Goal: Task Accomplishment & Management: Manage account settings

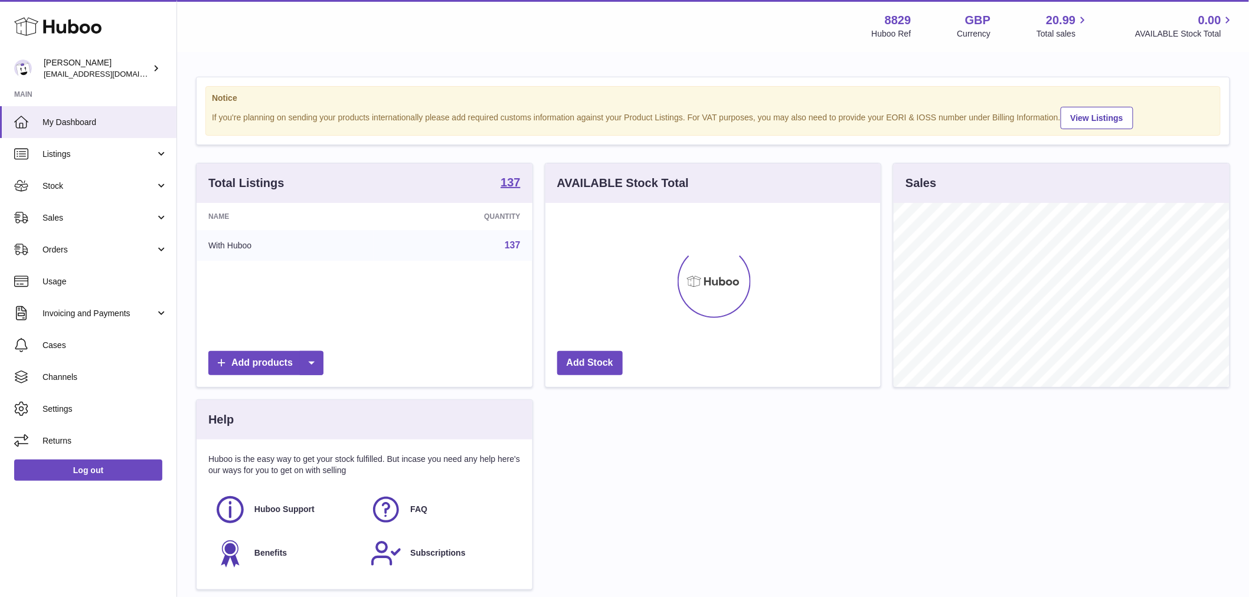
scroll to position [184, 335]
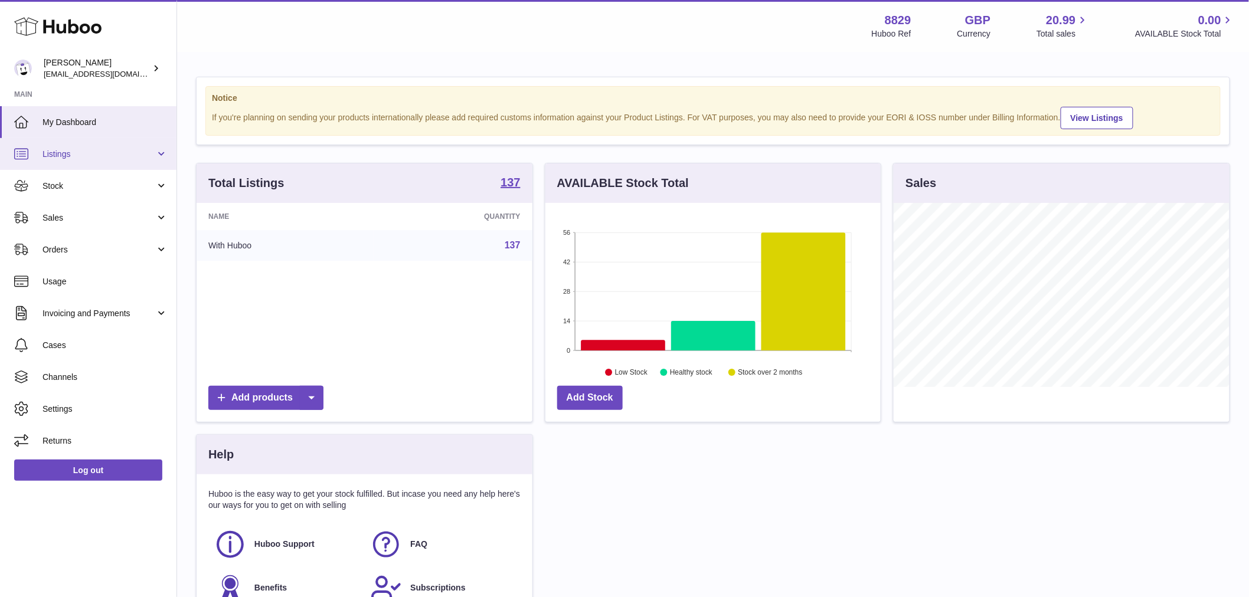
drag, startPoint x: 89, startPoint y: 156, endPoint x: 89, endPoint y: 165, distance: 8.9
click at [89, 158] on span "Listings" at bounding box center [98, 154] width 113 height 11
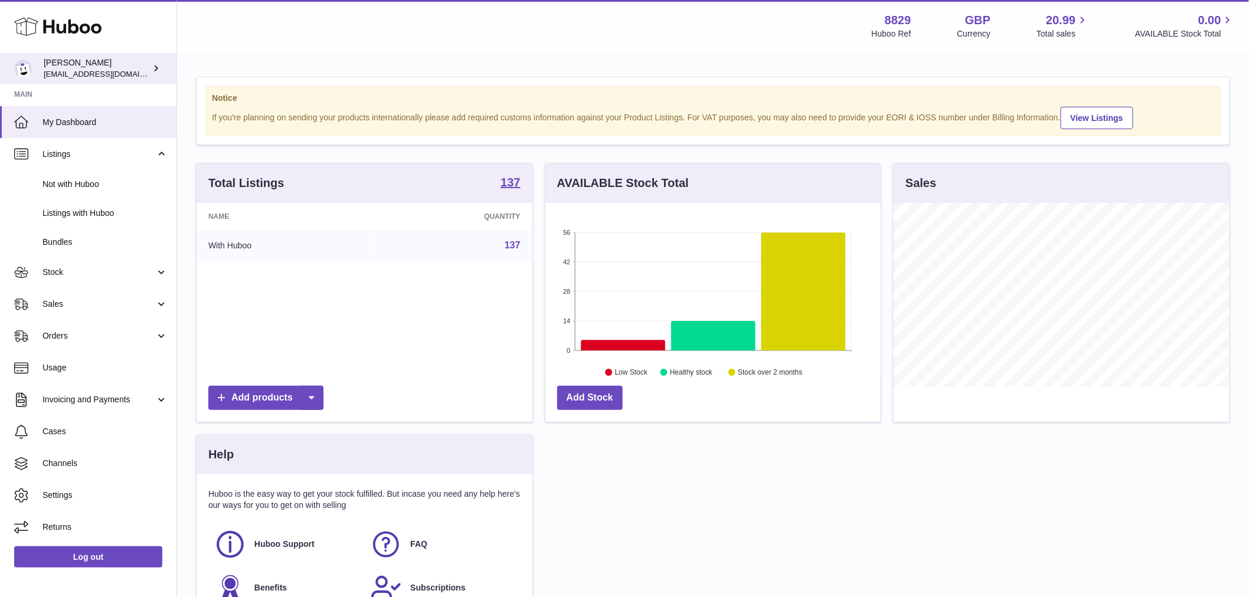
click at [74, 81] on link "[PERSON_NAME] [EMAIL_ADDRESS][DOMAIN_NAME]" at bounding box center [88, 68] width 176 height 31
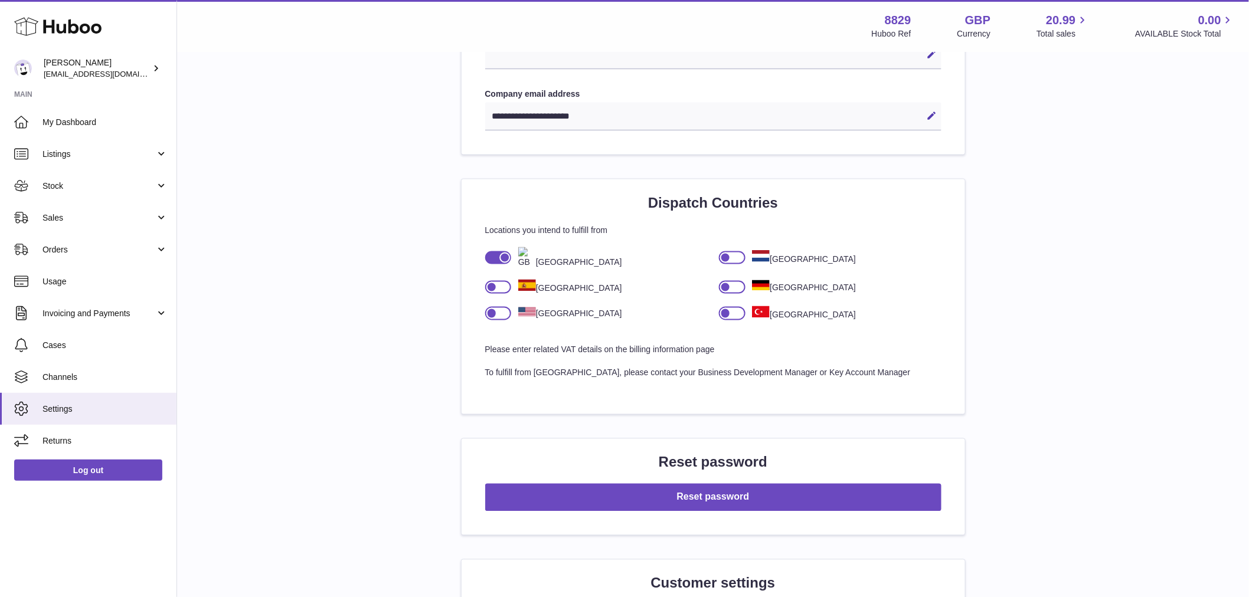
scroll to position [459, 0]
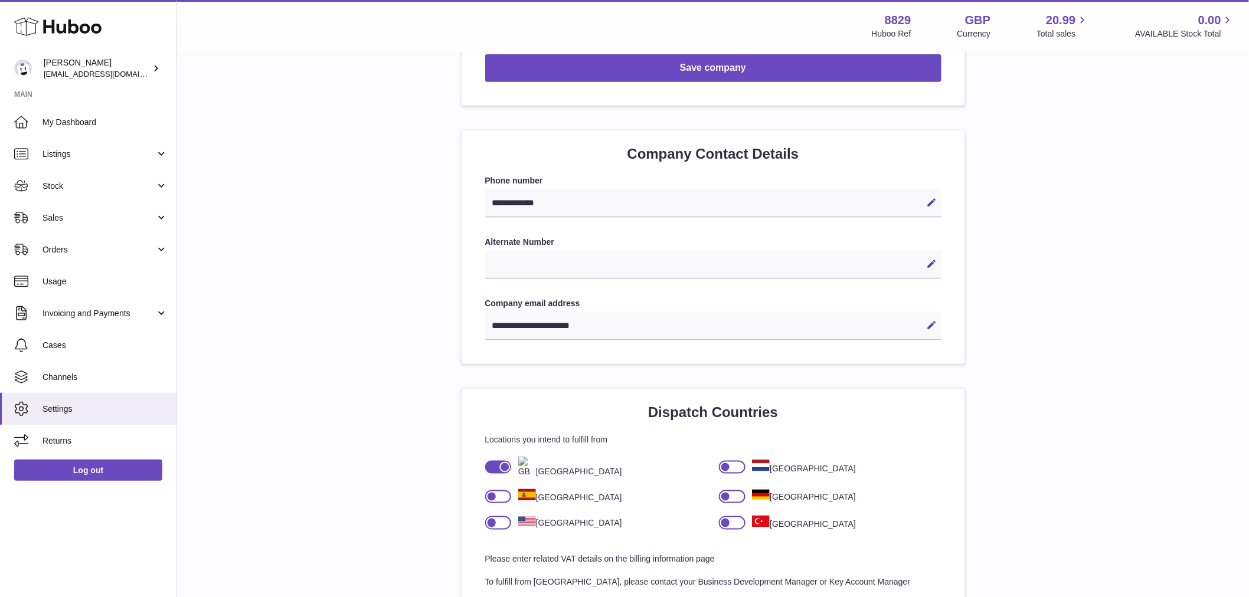
drag, startPoint x: 631, startPoint y: 326, endPoint x: 500, endPoint y: 332, distance: 131.7
click at [500, 332] on div "**********" at bounding box center [713, 326] width 456 height 28
click at [512, 326] on div "**********" at bounding box center [713, 326] width 456 height 28
click at [515, 326] on div "**********" at bounding box center [713, 326] width 456 height 28
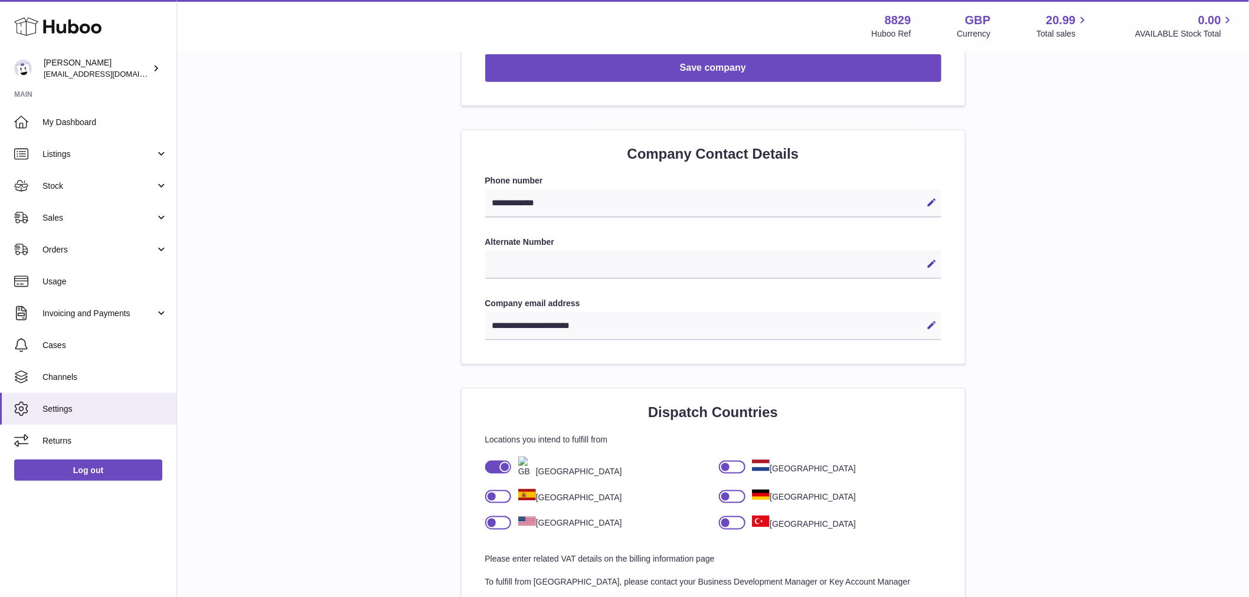
click at [531, 328] on div "**********" at bounding box center [713, 326] width 456 height 28
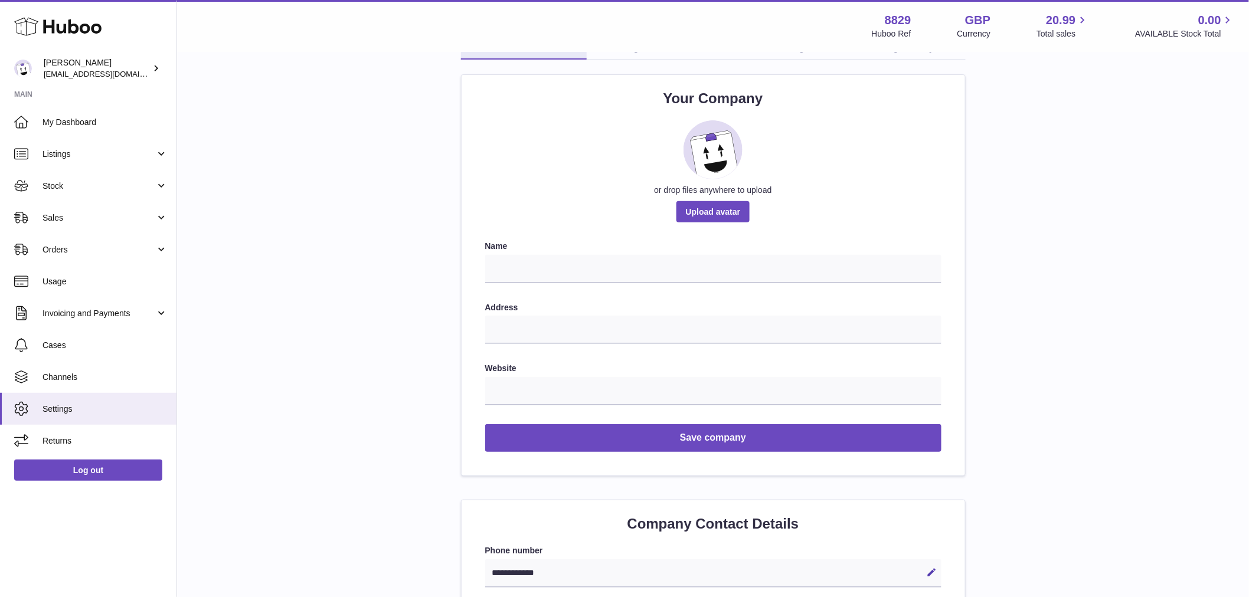
scroll to position [66, 0]
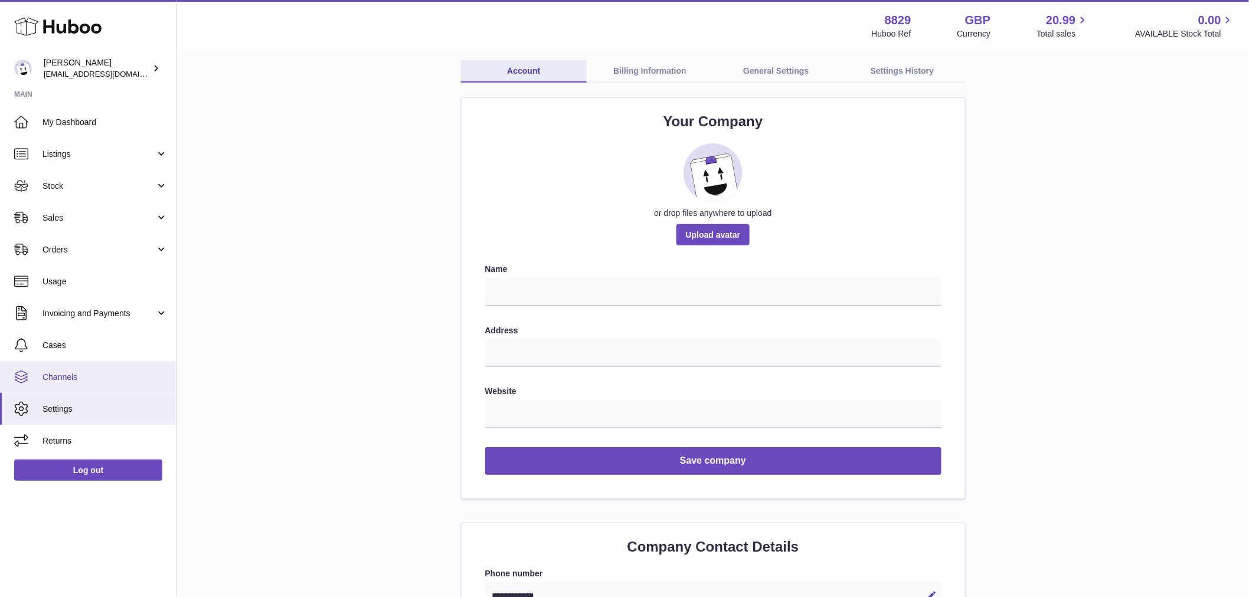
click at [77, 374] on span "Channels" at bounding box center [104, 377] width 125 height 11
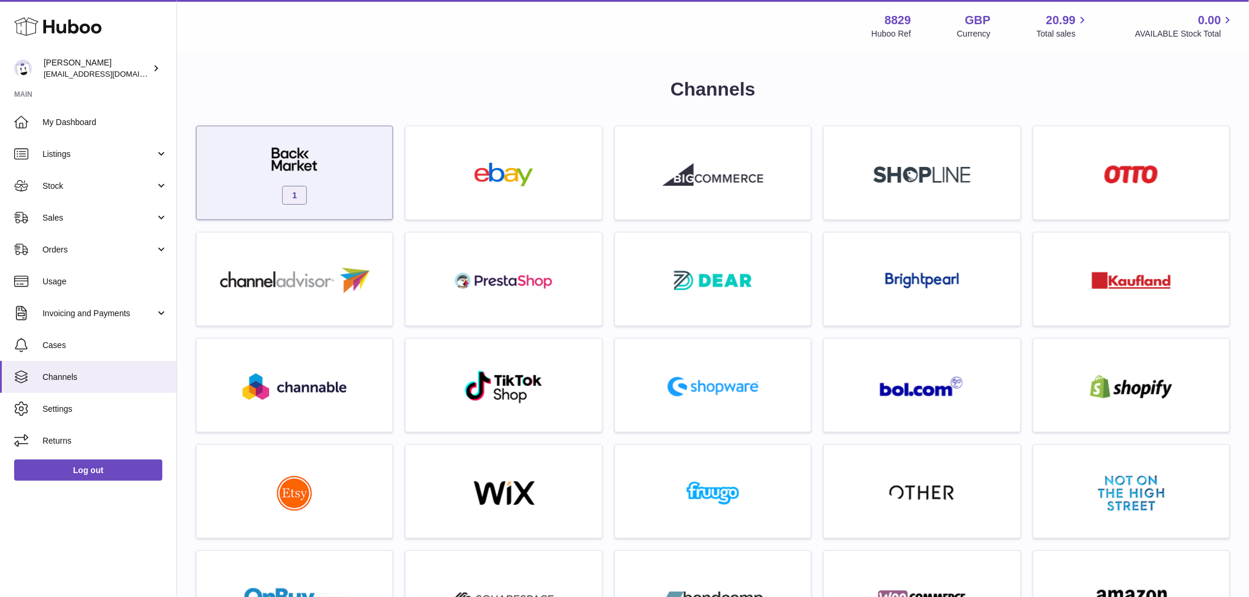
click at [314, 148] on img at bounding box center [294, 160] width 100 height 24
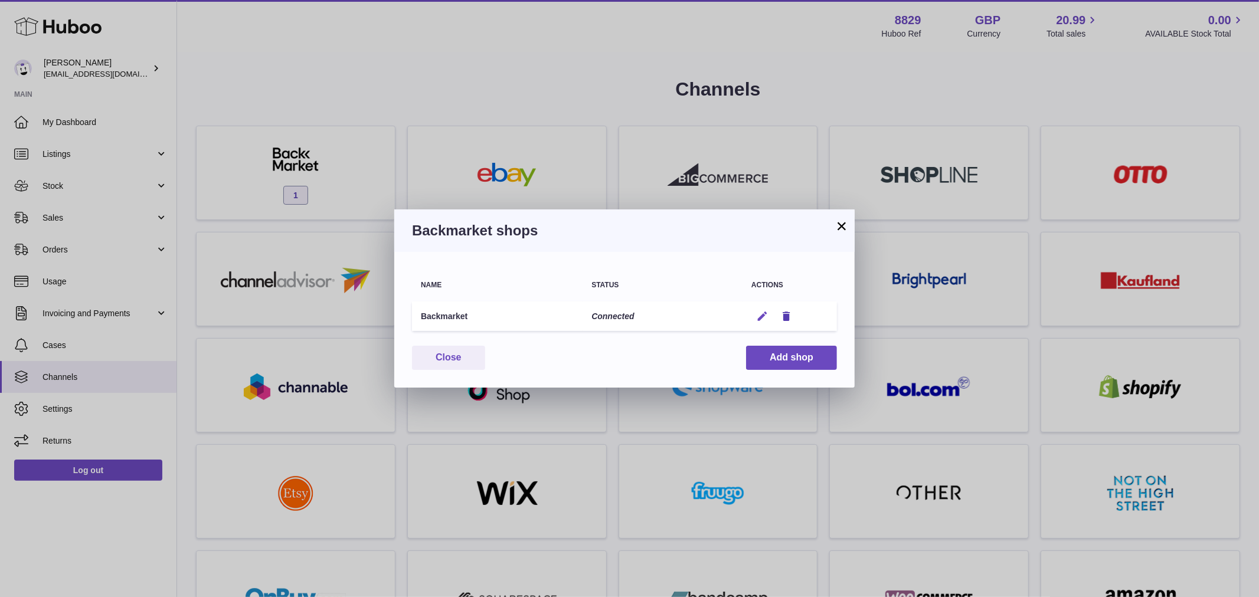
click at [759, 313] on icon "button" at bounding box center [762, 316] width 12 height 12
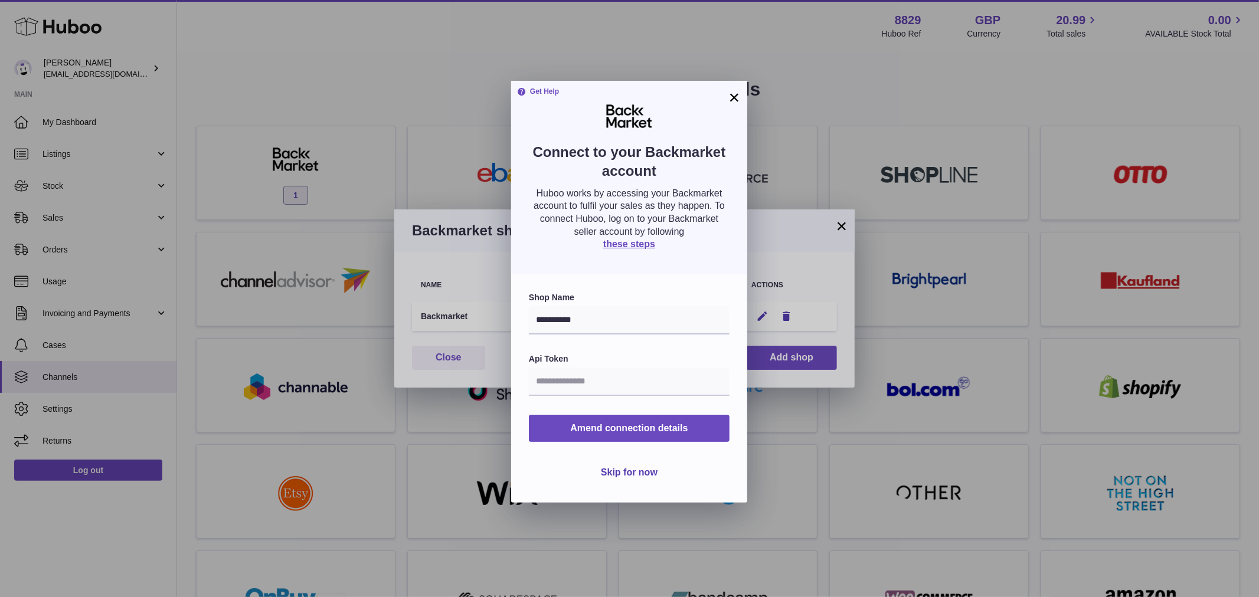
click at [733, 92] on button "×" at bounding box center [734, 97] width 14 height 14
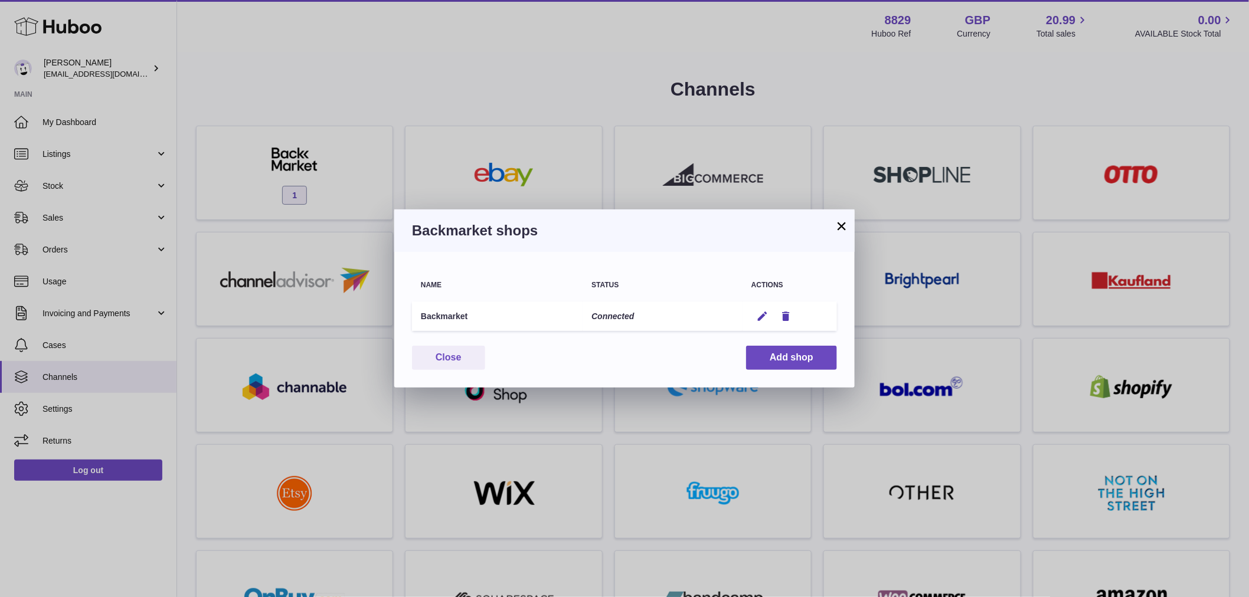
click at [628, 304] on td "Connected" at bounding box center [662, 317] width 160 height 30
drag, startPoint x: 441, startPoint y: 313, endPoint x: 925, endPoint y: 371, distance: 487.3
click at [446, 316] on td "Backmarket" at bounding box center [497, 317] width 171 height 30
click at [759, 311] on icon "button" at bounding box center [762, 316] width 12 height 12
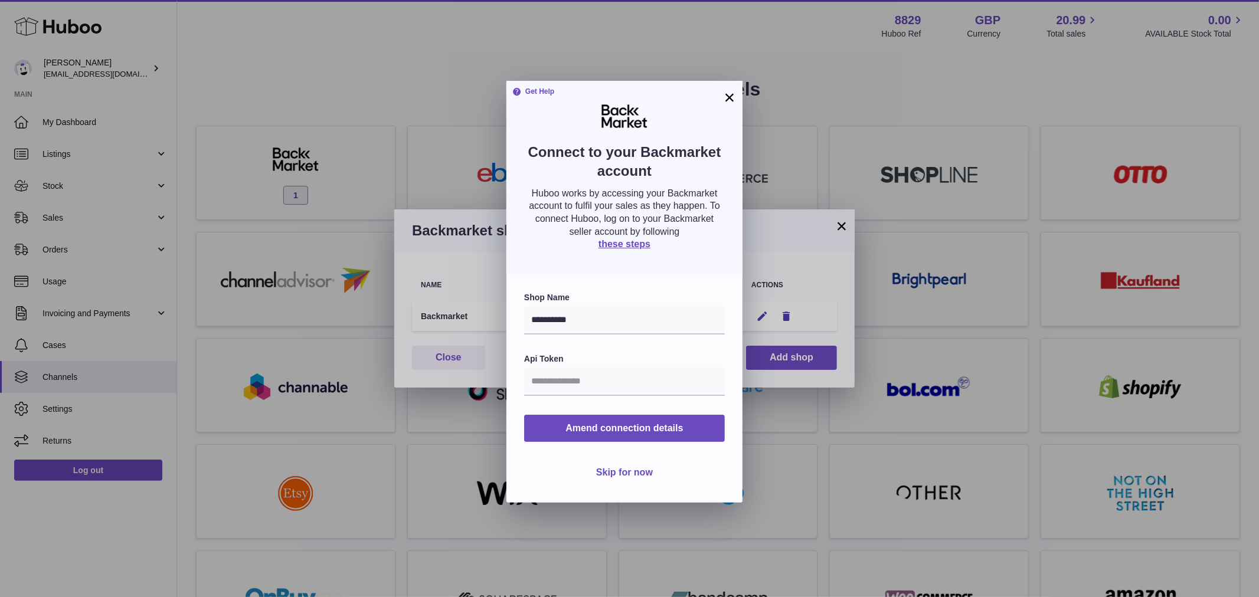
click at [622, 477] on span "Skip for now" at bounding box center [624, 472] width 57 height 10
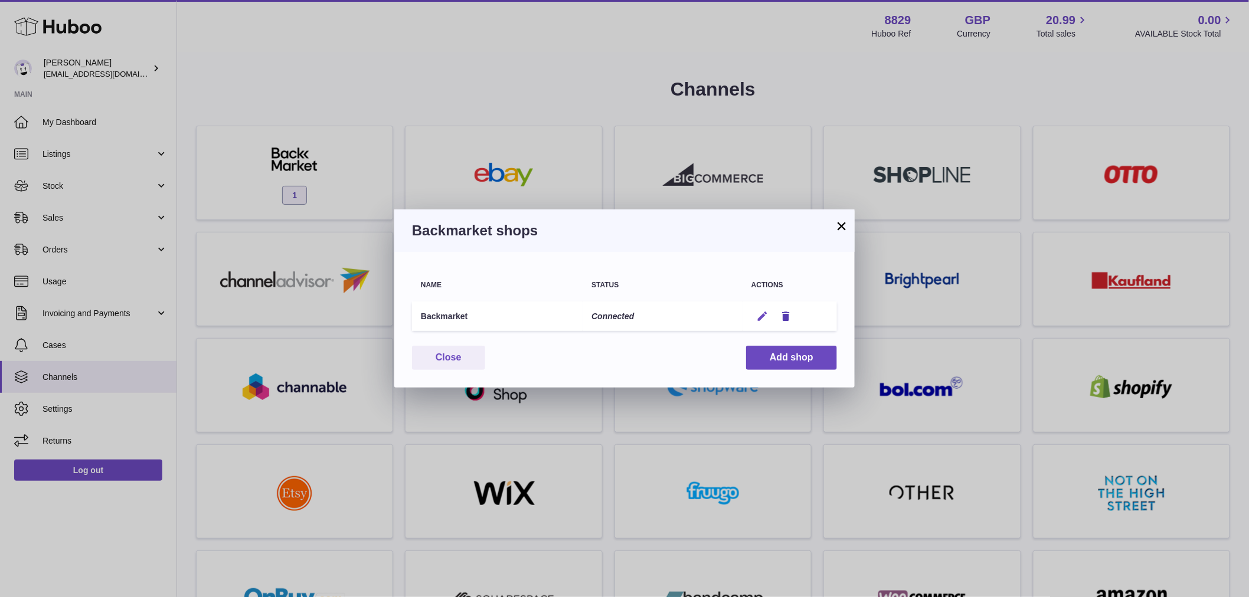
click at [764, 313] on icon "button" at bounding box center [762, 316] width 12 height 12
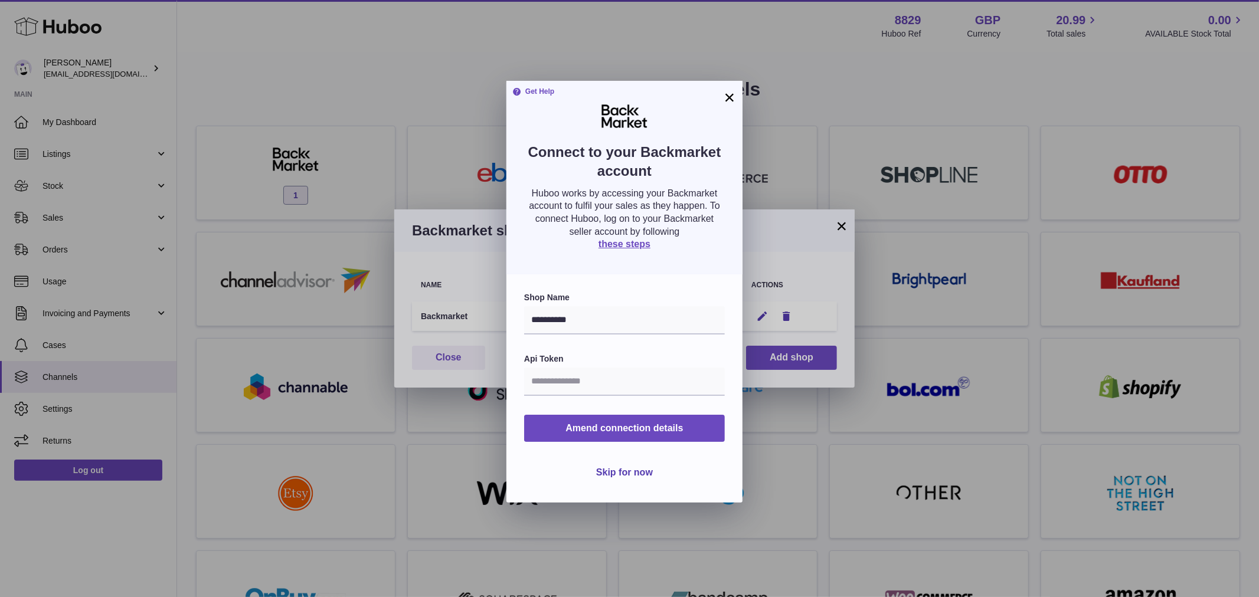
click at [736, 106] on div "Get Help Connect to your Backmarket account Huboo works by accessing your Backm…" at bounding box center [624, 178] width 236 height 194
click at [732, 94] on button "×" at bounding box center [729, 97] width 14 height 14
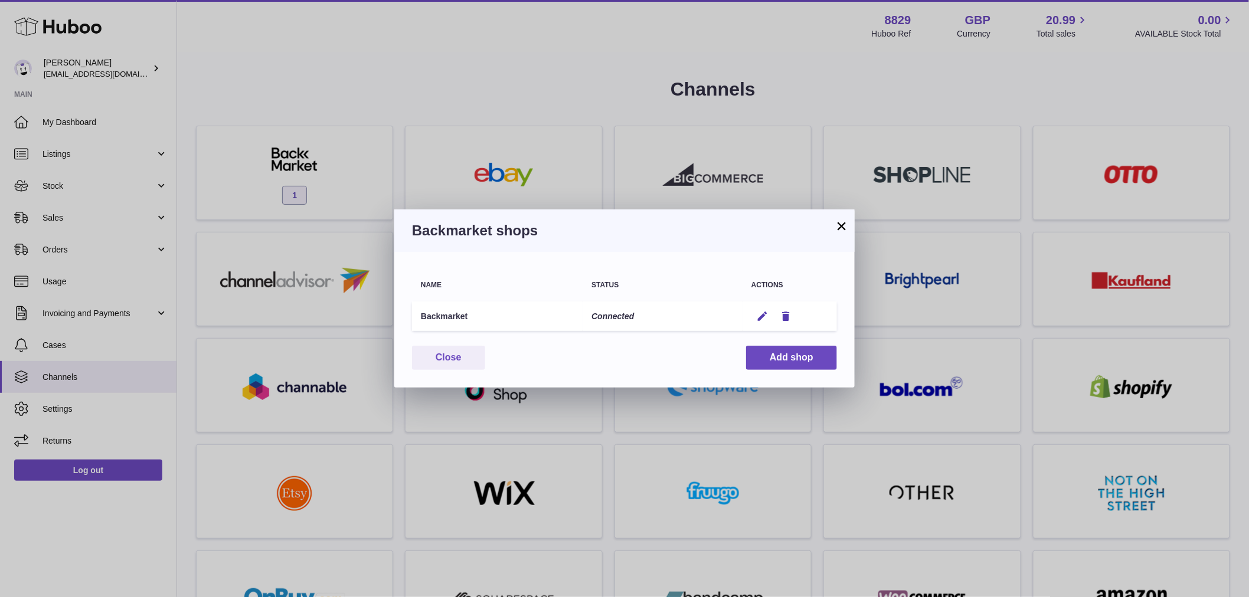
click at [520, 302] on td "Backmarket" at bounding box center [497, 317] width 171 height 30
drag, startPoint x: 488, startPoint y: 77, endPoint x: 437, endPoint y: 90, distance: 52.8
click at [489, 77] on div "× Backmarket shops Name Status Actions Backmarket Connected Edit Remove You hav…" at bounding box center [624, 298] width 1249 height 597
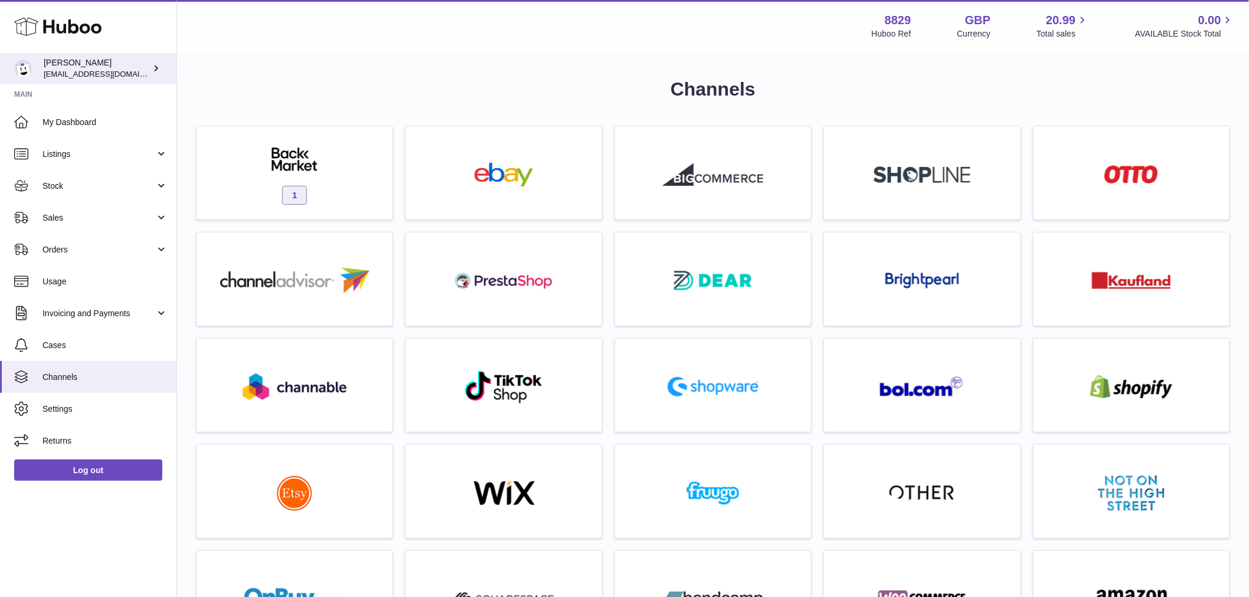
click at [105, 71] on span "[EMAIL_ADDRESS][DOMAIN_NAME]" at bounding box center [109, 73] width 130 height 9
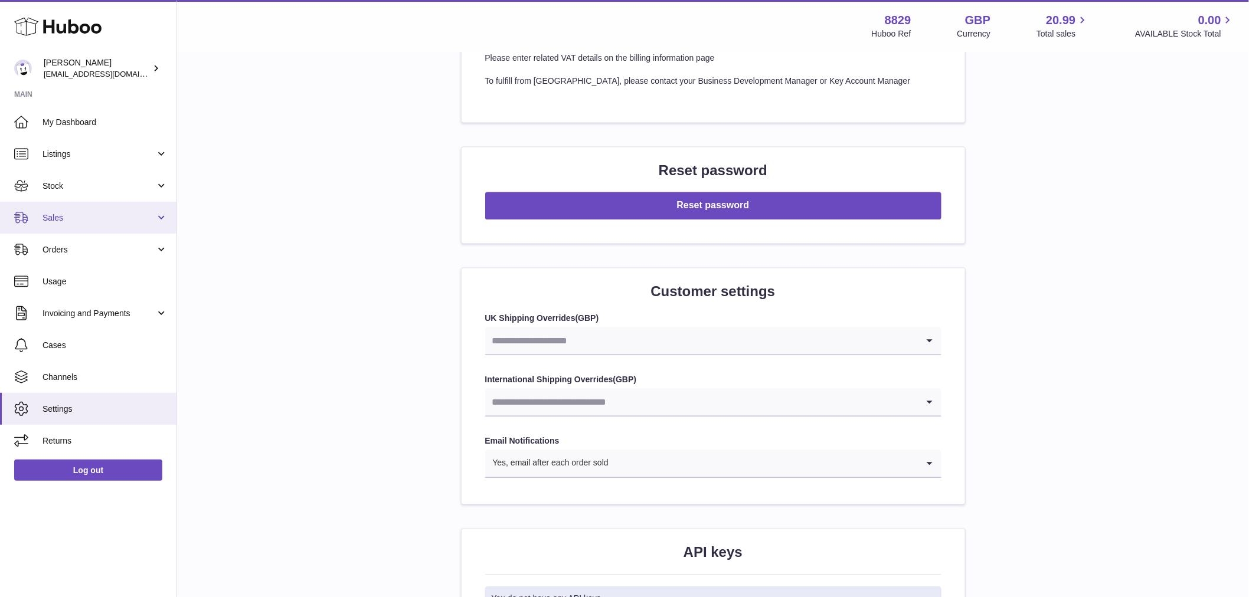
scroll to position [983, 0]
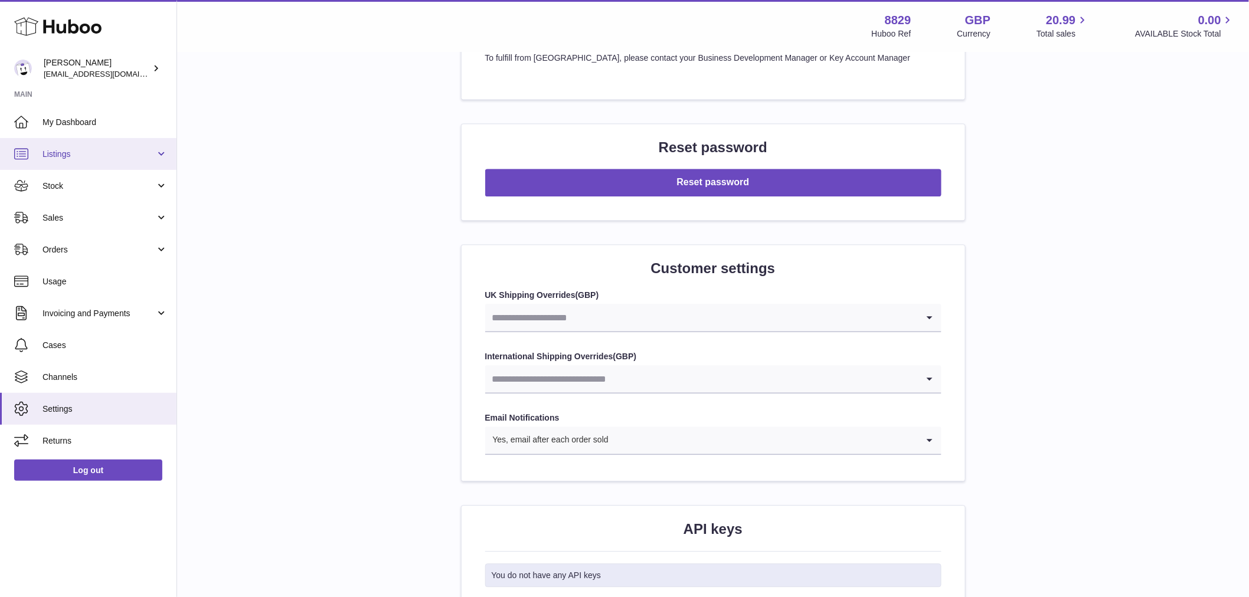
click at [94, 164] on link "Listings" at bounding box center [88, 154] width 176 height 32
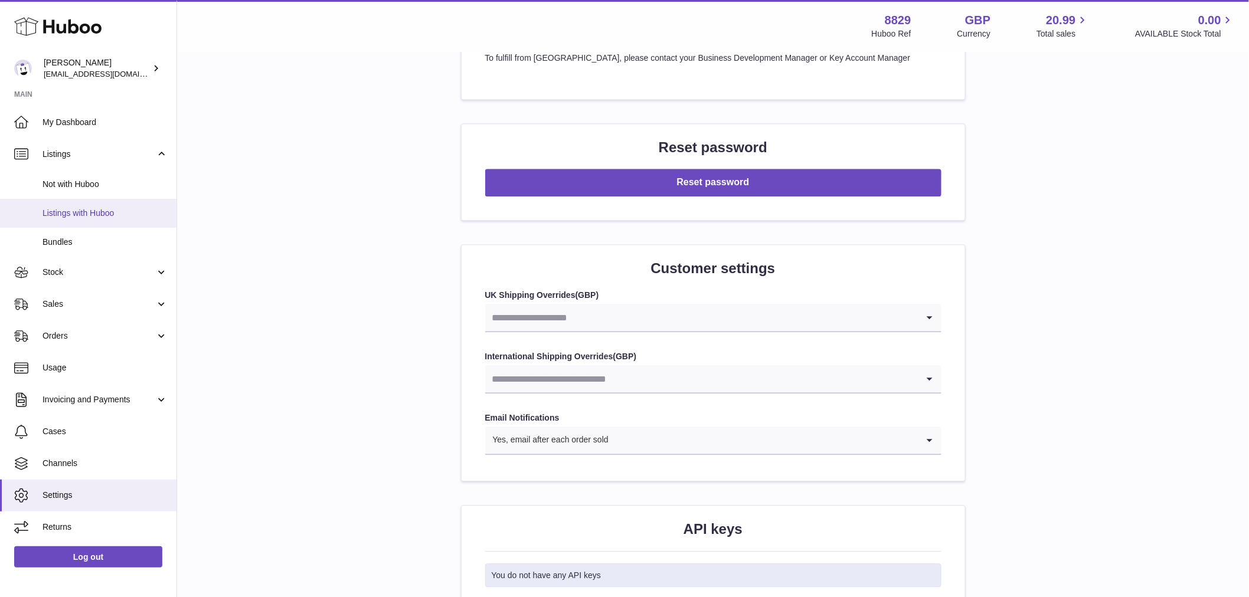
click at [97, 211] on span "Listings with Huboo" at bounding box center [104, 213] width 125 height 11
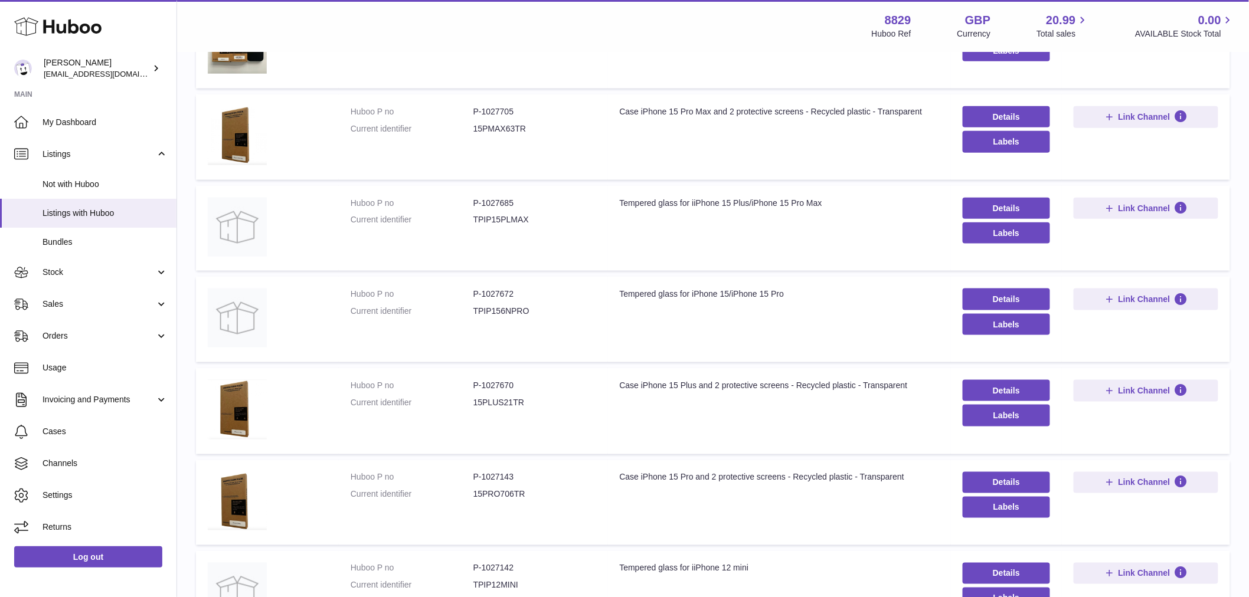
scroll to position [645, 0]
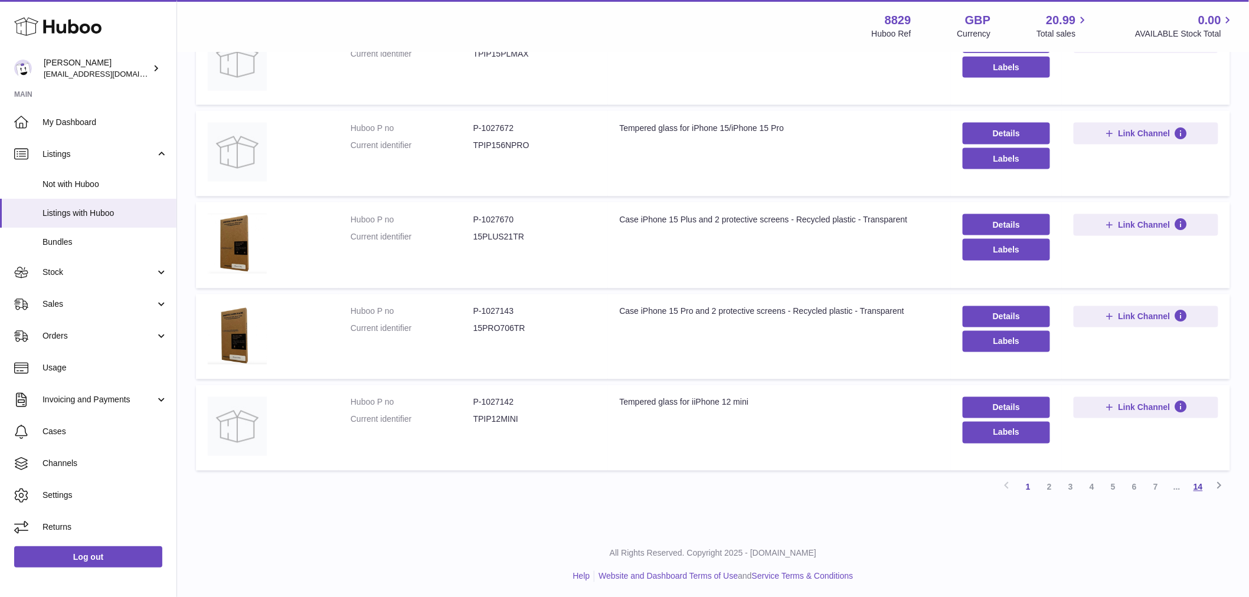
click at [1199, 489] on link "14" at bounding box center [1197, 487] width 21 height 21
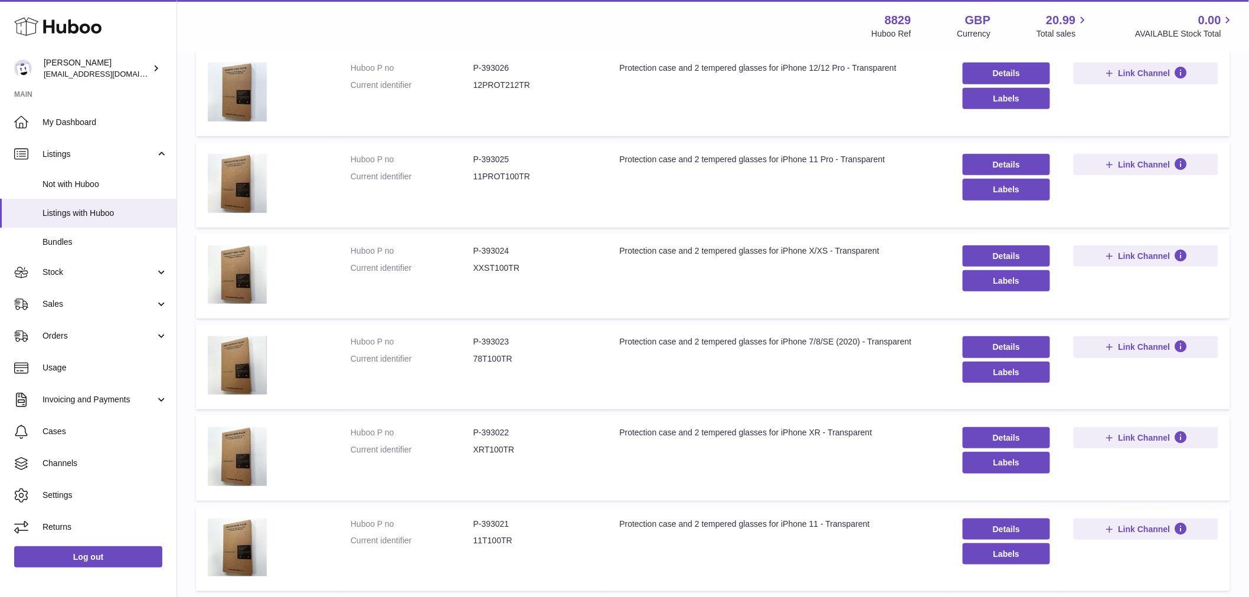
scroll to position [372, 0]
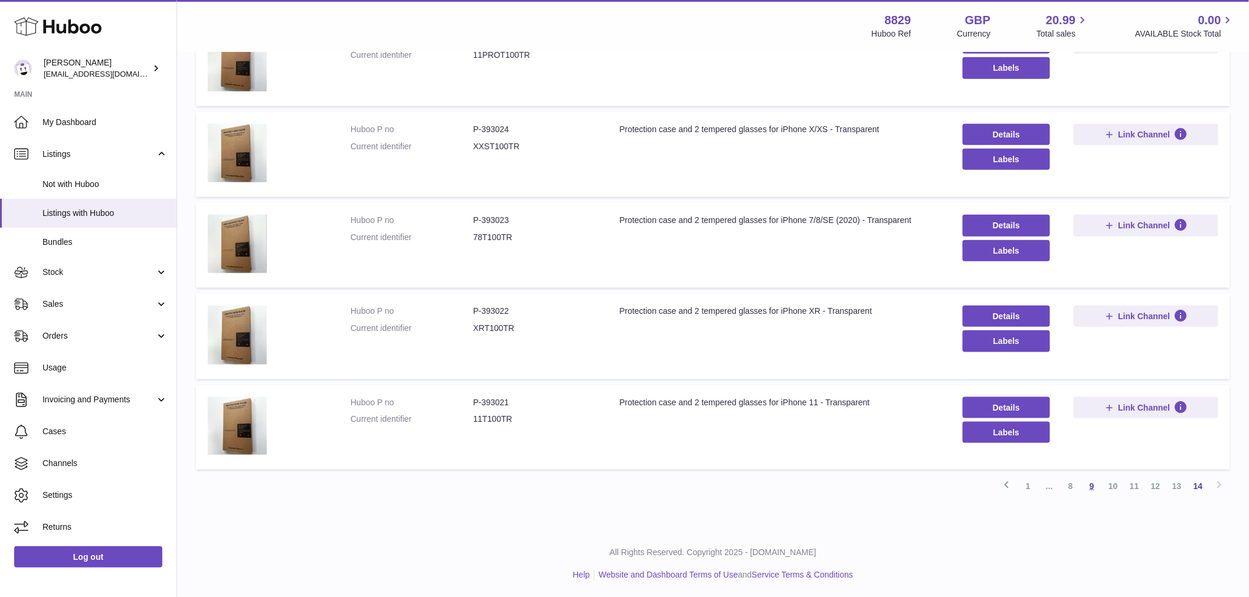
click at [1085, 482] on link "9" at bounding box center [1091, 486] width 21 height 21
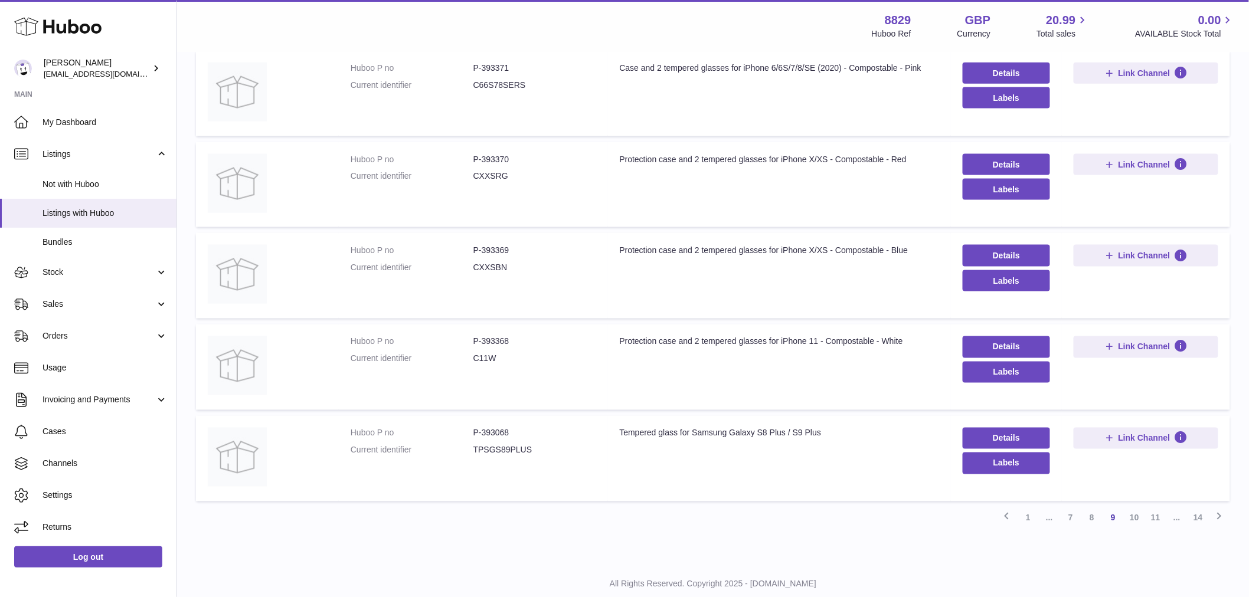
scroll to position [646, 0]
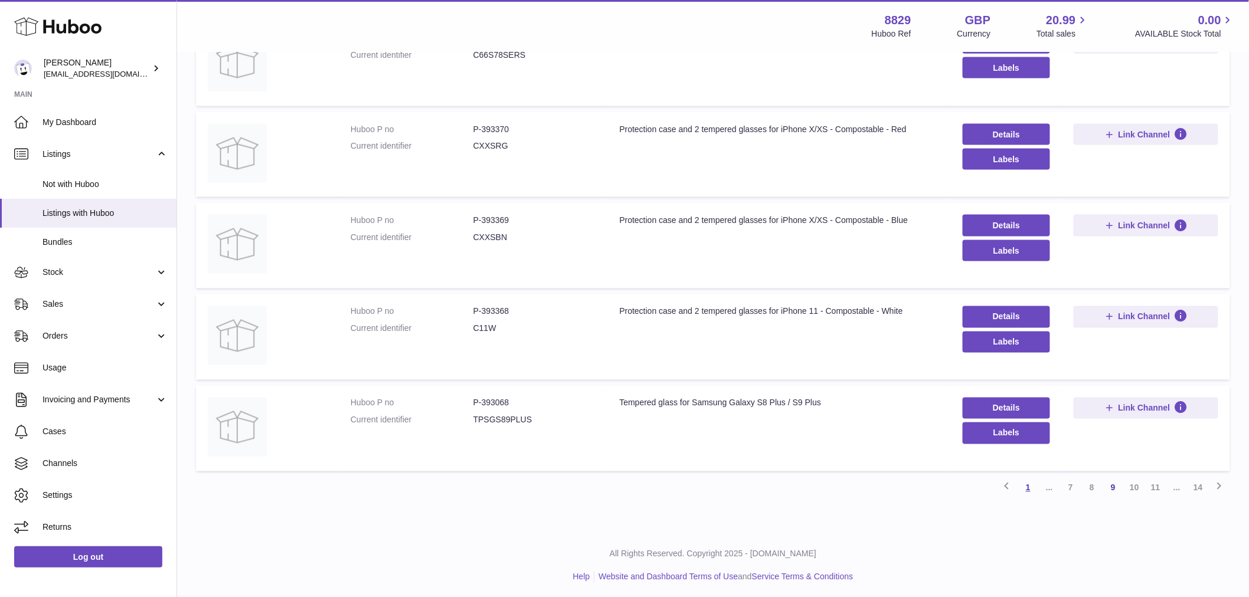
click at [1023, 485] on link "1" at bounding box center [1027, 487] width 21 height 21
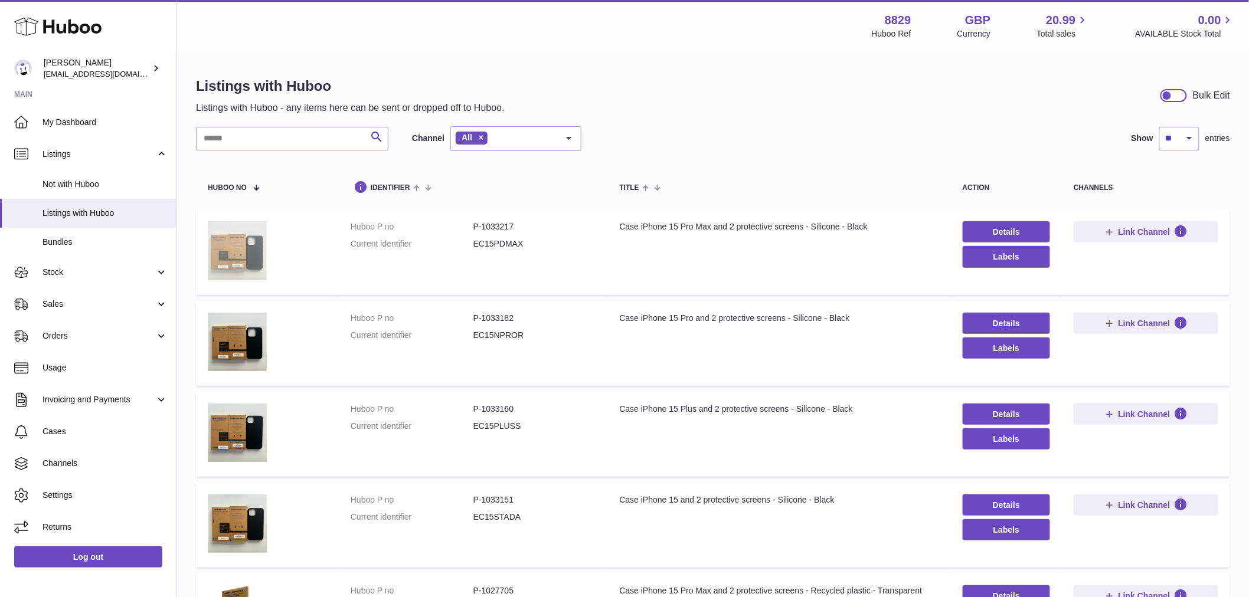
click at [237, 257] on img at bounding box center [237, 250] width 59 height 59
click at [93, 73] on span "[EMAIL_ADDRESS][DOMAIN_NAME]" at bounding box center [109, 73] width 130 height 9
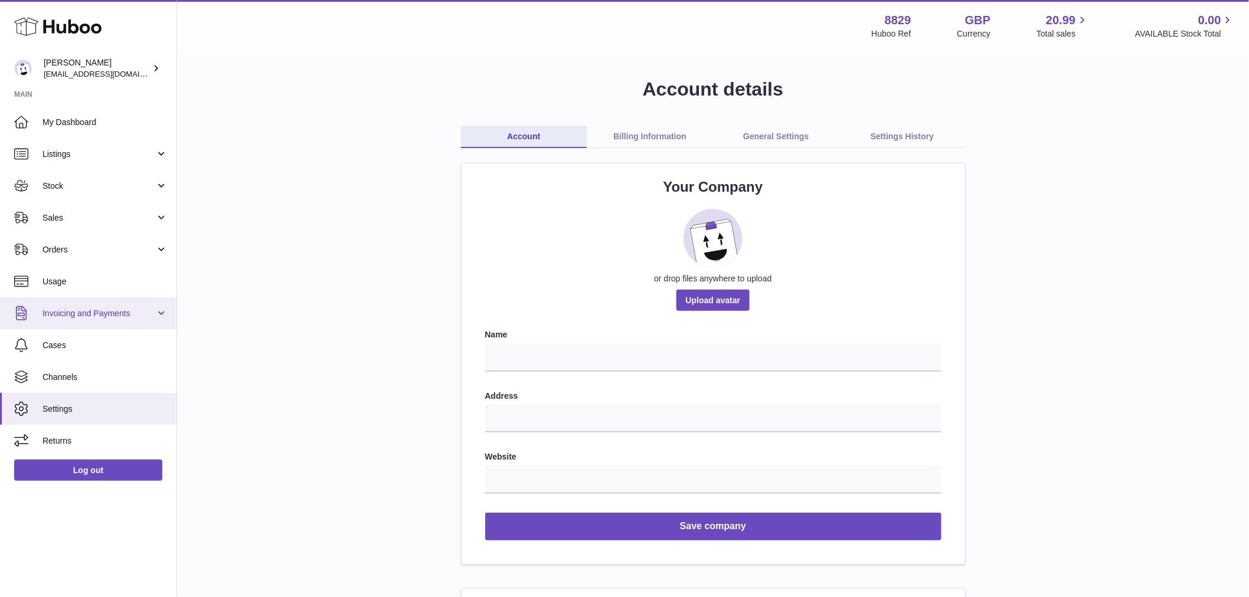
click at [98, 310] on span "Invoicing and Payments" at bounding box center [98, 313] width 113 height 11
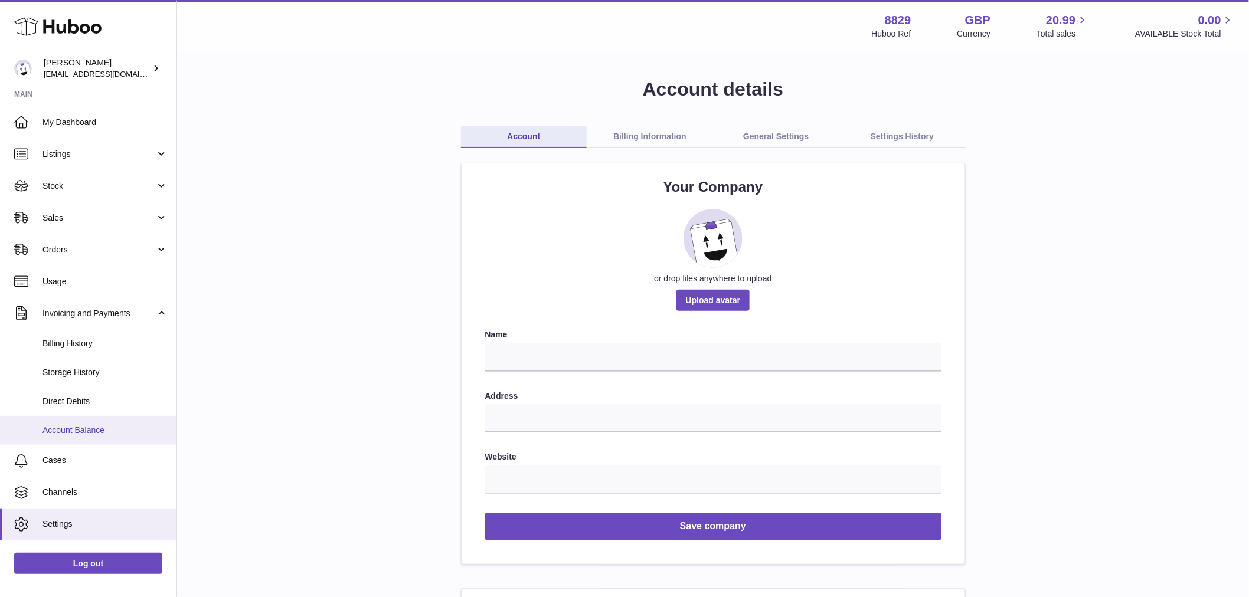
click at [99, 437] on link "Account Balance" at bounding box center [88, 430] width 176 height 29
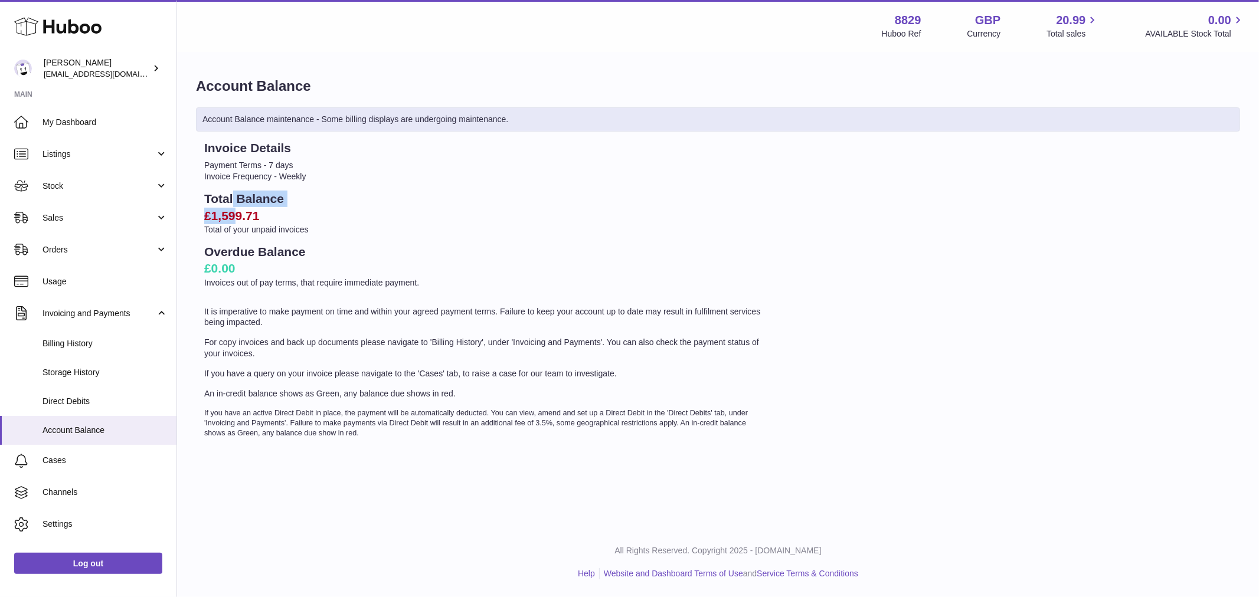
click at [236, 211] on div "Total Balance £1,599.71 Total of your unpaid invoices" at bounding box center [485, 213] width 562 height 45
click at [236, 211] on h2 "£1,599.71" at bounding box center [485, 216] width 562 height 17
click at [240, 214] on h2 "£1,599.71" at bounding box center [485, 216] width 562 height 17
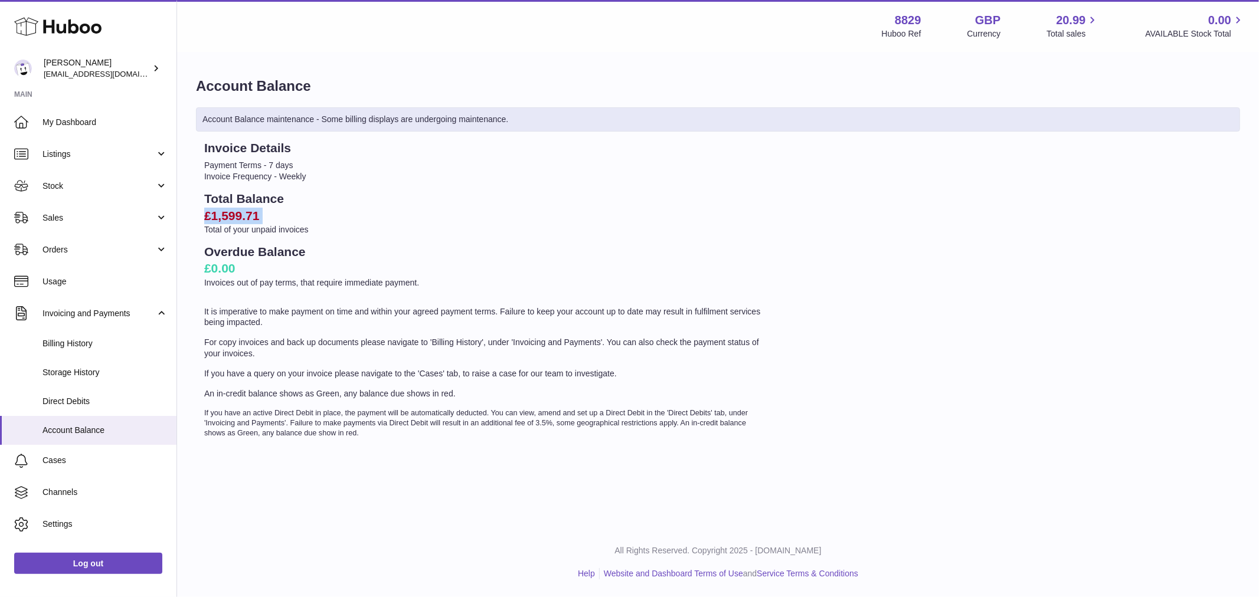
click at [240, 214] on h2 "£1,599.71" at bounding box center [485, 216] width 562 height 17
click at [400, 272] on h2 "£0.00" at bounding box center [485, 268] width 562 height 17
